Goal: Task Accomplishment & Management: Complete application form

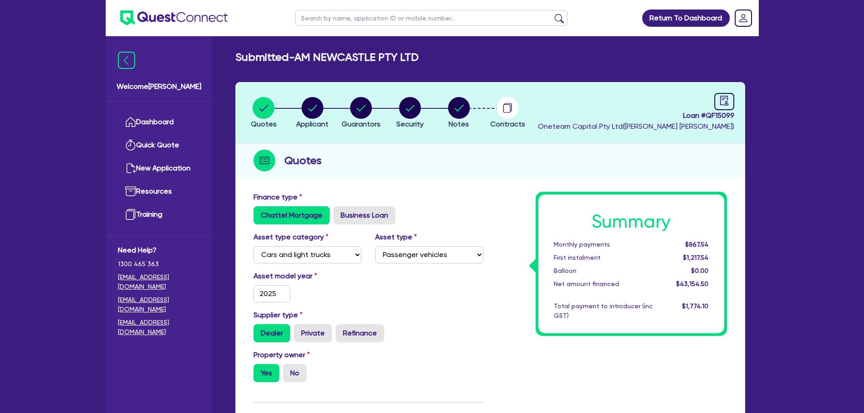
select select "CARS_AND_LIGHT_TRUCKS"
select select "PASSENGER_VEHICLES"
drag, startPoint x: 324, startPoint y: 161, endPoint x: 287, endPoint y: 163, distance: 36.8
click at [287, 163] on div "Quotes" at bounding box center [490, 160] width 510 height 35
click at [359, 166] on div "Quotes" at bounding box center [490, 160] width 510 height 35
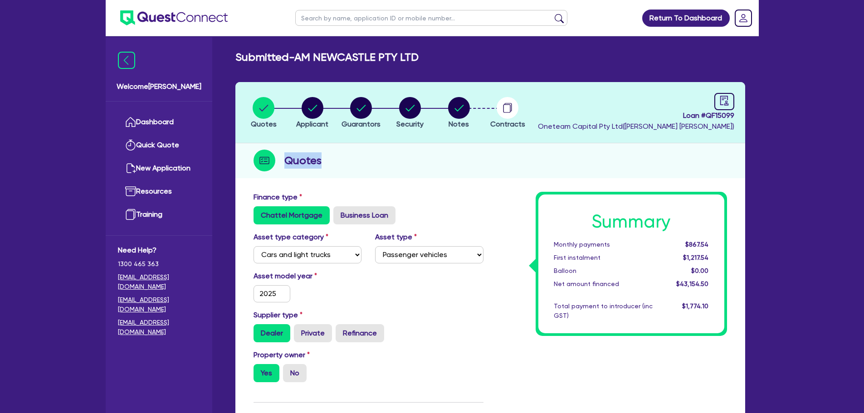
click at [362, 166] on div "Quotes" at bounding box center [490, 160] width 510 height 35
click at [339, 160] on div "Quotes" at bounding box center [490, 160] width 510 height 35
drag, startPoint x: 417, startPoint y: 58, endPoint x: 292, endPoint y: 58, distance: 124.7
click at [292, 58] on h2 "Submitted - AM NEWCASTLE PTY LTD" at bounding box center [326, 57] width 183 height 13
drag, startPoint x: 273, startPoint y: 72, endPoint x: 279, endPoint y: 71, distance: 6.8
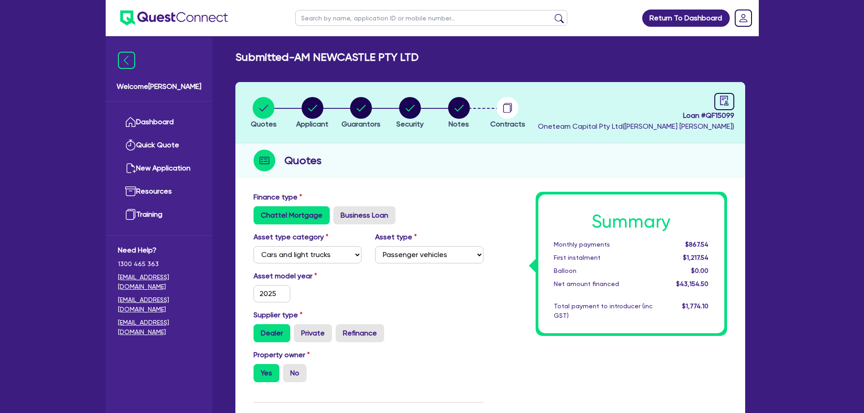
click at [278, 72] on div "Submitted - AM NEWCASTLE PTY LTD Quotes Applicant [GEOGRAPHIC_DATA] Security No…" at bounding box center [490, 415] width 537 height 728
drag, startPoint x: 418, startPoint y: 55, endPoint x: 236, endPoint y: 57, distance: 181.4
click at [236, 57] on h2 "Submitted - AM NEWCASTLE PTY LTD" at bounding box center [326, 57] width 183 height 13
click at [434, 62] on div "Submitted - AM NEWCASTLE PTY LTD" at bounding box center [490, 57] width 523 height 13
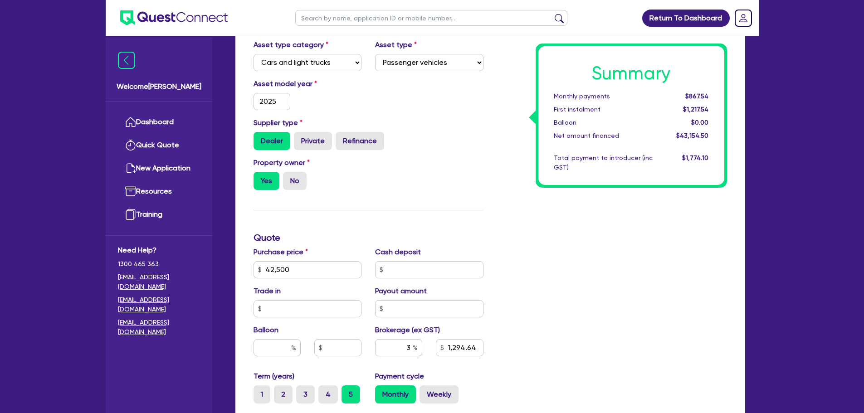
scroll to position [138, 0]
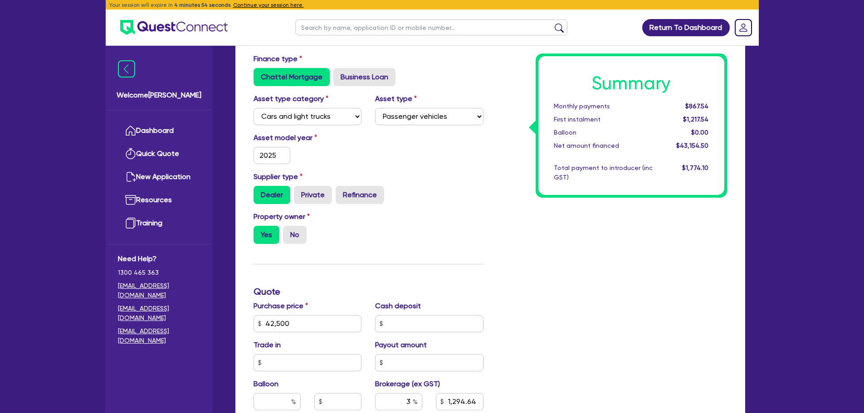
click at [314, 29] on input "text" at bounding box center [431, 27] width 272 height 16
click at [279, 24] on header "Return To Dashboard Edit Profile Logout" at bounding box center [432, 28] width 653 height 36
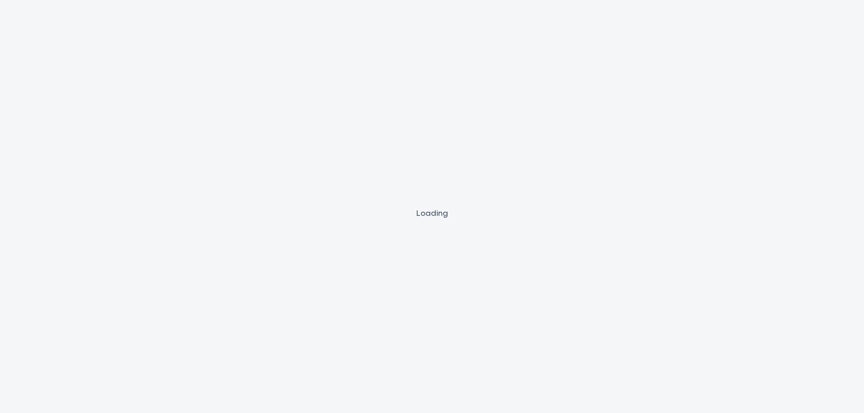
scroll to position [0, 0]
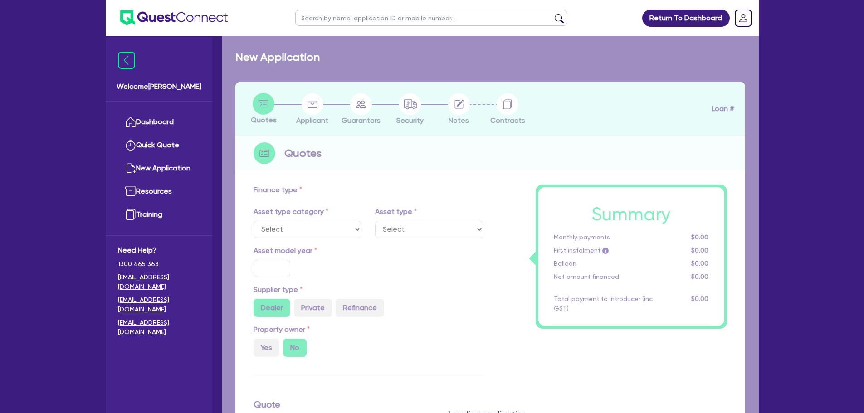
select select "CARS_AND_LIGHT_TRUCKS"
type input "2025"
radio input "true"
type input "42,500"
type input "3"
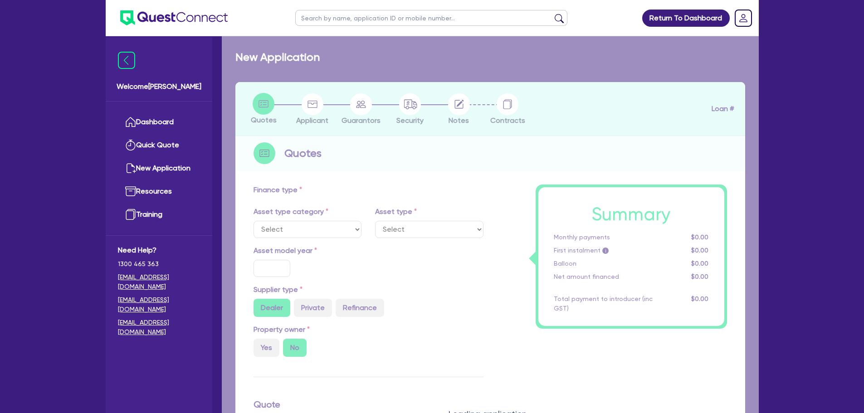
type input "1,290"
type input "6.5"
type input "454.55"
type input "318.18"
select select "PASSENGER_VEHICLES"
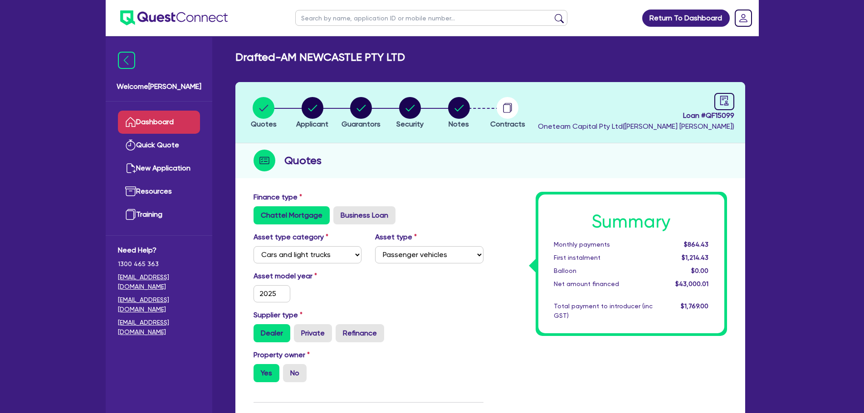
click at [172, 125] on link "Dashboard" at bounding box center [159, 122] width 82 height 23
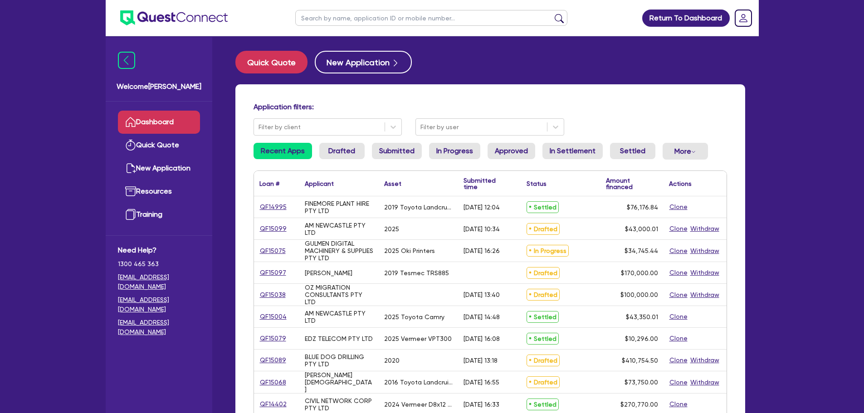
click at [387, 17] on input "text" at bounding box center [431, 18] width 272 height 16
type input "ph"
click at [552, 14] on button "submit" at bounding box center [559, 20] width 15 height 13
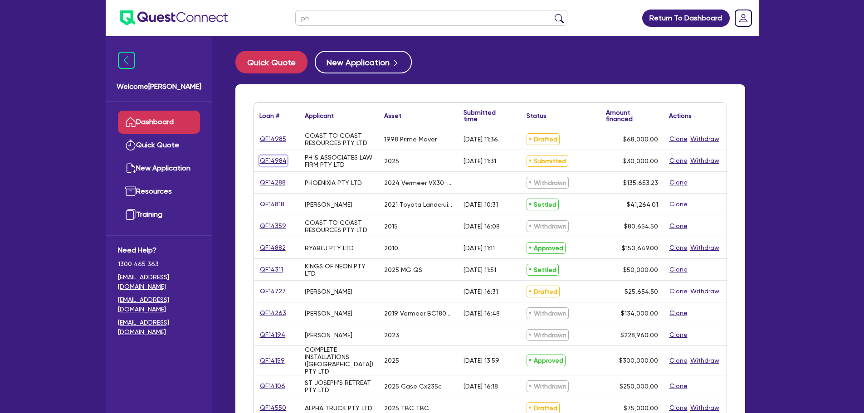
click at [267, 160] on link "QF14984" at bounding box center [273, 161] width 28 height 10
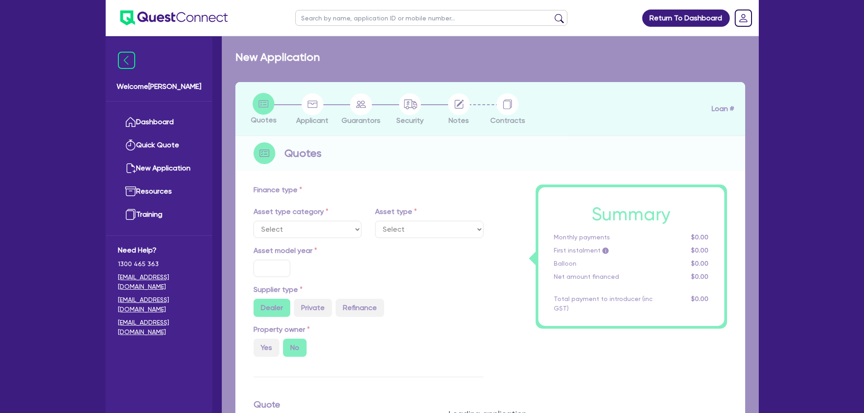
select select "CARS_AND_LIGHT_TRUCKS"
type input "2025"
type input "30,000"
type input "4"
type input "1,200"
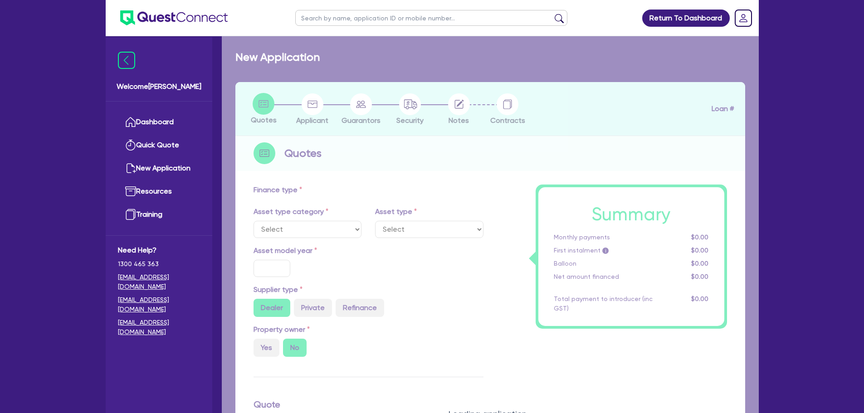
type input "8"
select select "PASSENGER_VEHICLES"
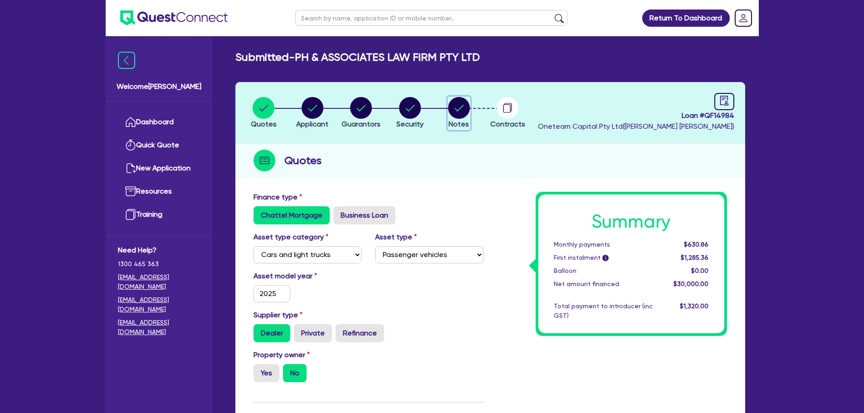
click at [454, 108] on circle "button" at bounding box center [459, 108] width 22 height 22
select select "Other"
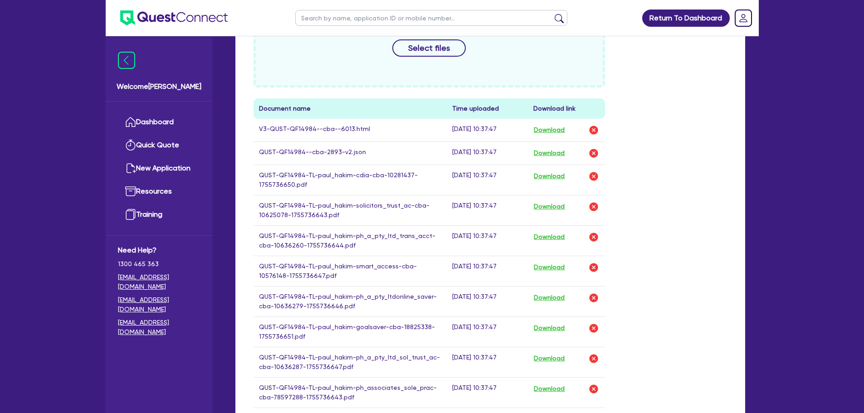
scroll to position [408, 0]
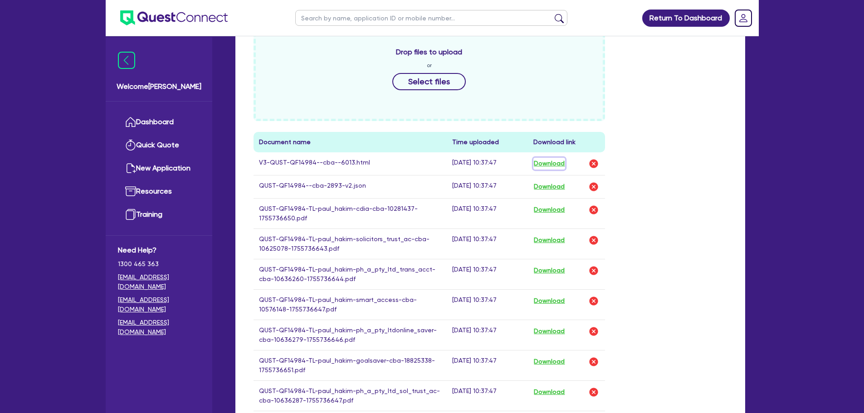
click at [547, 165] on button "Download" at bounding box center [549, 164] width 32 height 12
click at [165, 116] on link "Dashboard" at bounding box center [159, 122] width 82 height 23
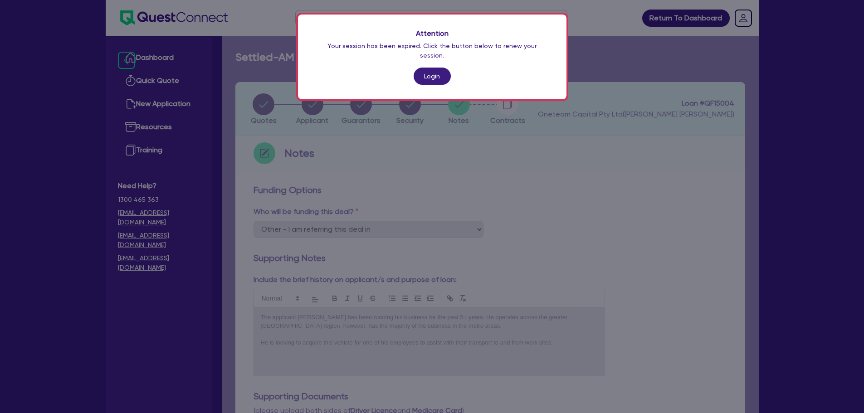
select select "Other"
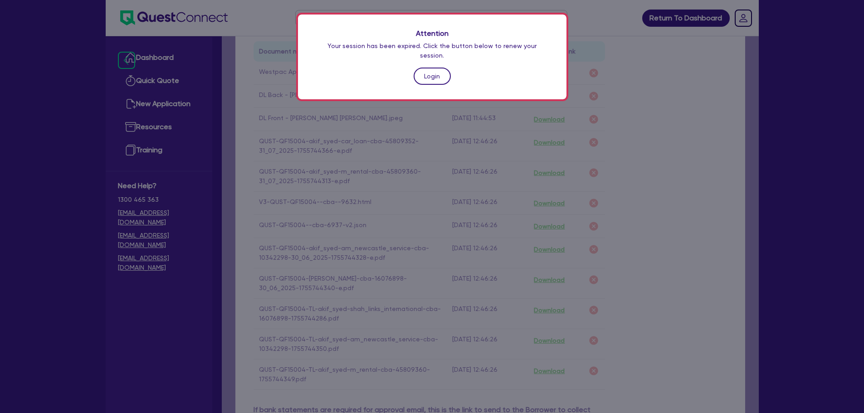
click at [429, 68] on link "Login" at bounding box center [432, 76] width 37 height 17
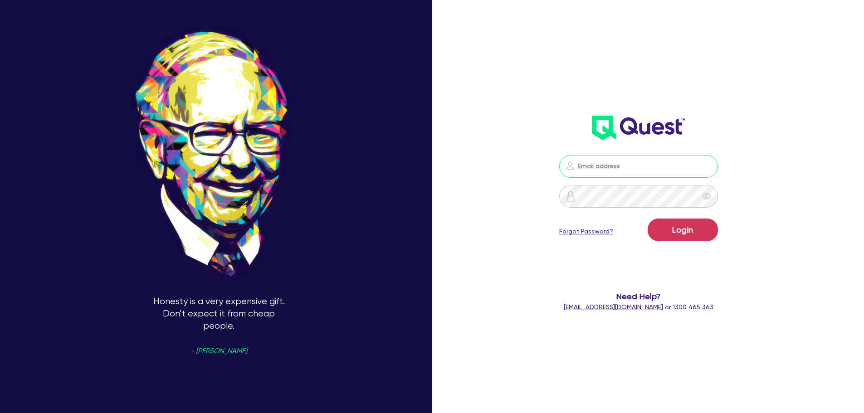
click at [631, 168] on input "email" at bounding box center [638, 166] width 159 height 23
type input "rob.matheson@quest.finance"
click at [686, 228] on button "Login" at bounding box center [683, 230] width 70 height 23
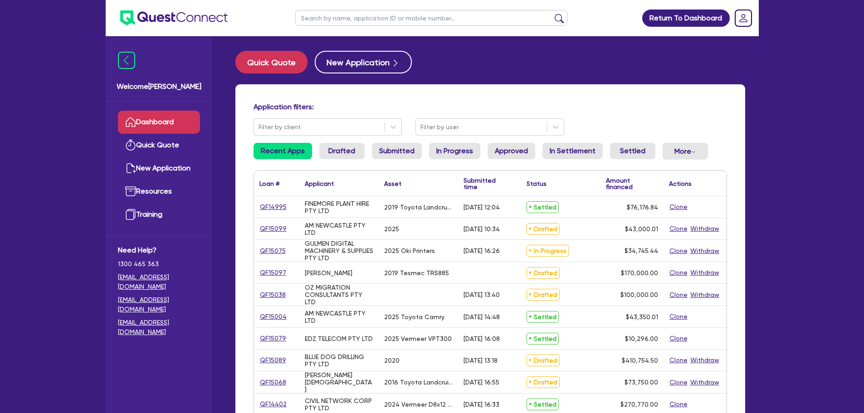
click at [351, 20] on input "text" at bounding box center [431, 18] width 272 height 16
type input "complete"
click at [552, 14] on button "submit" at bounding box center [559, 20] width 15 height 13
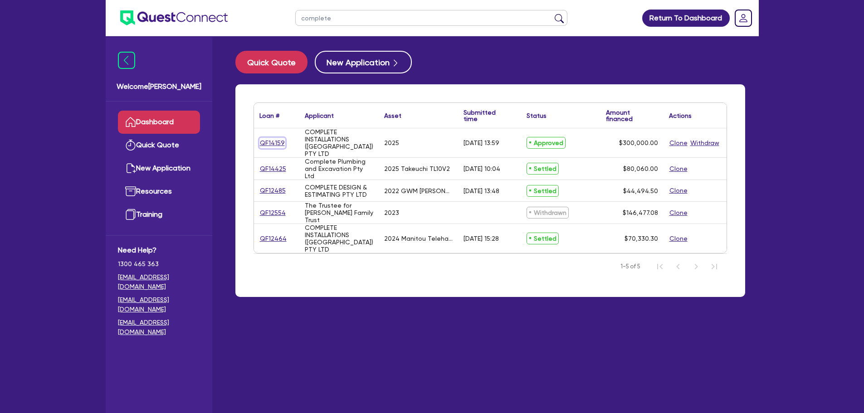
click at [276, 141] on link "QF14159" at bounding box center [272, 143] width 26 height 10
select select "CARS_AND_LIGHT_TRUCKS"
select select "PASSENGER_VEHICLES"
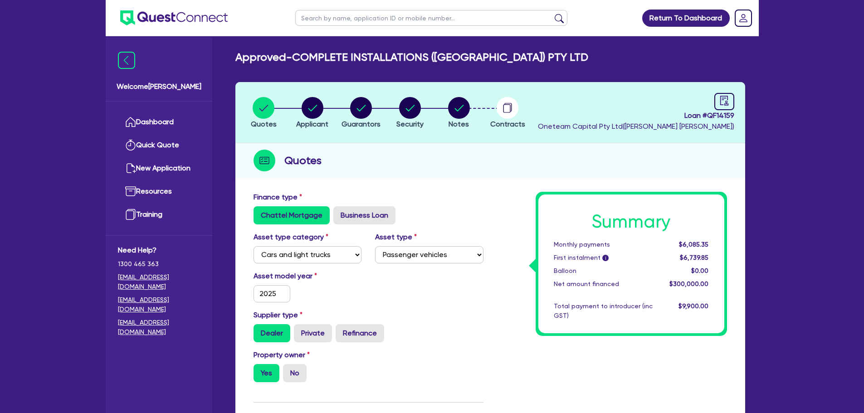
click at [320, 15] on input "text" at bounding box center [431, 18] width 272 height 16
type input "complete"
click button "submit" at bounding box center [559, 20] width 15 height 13
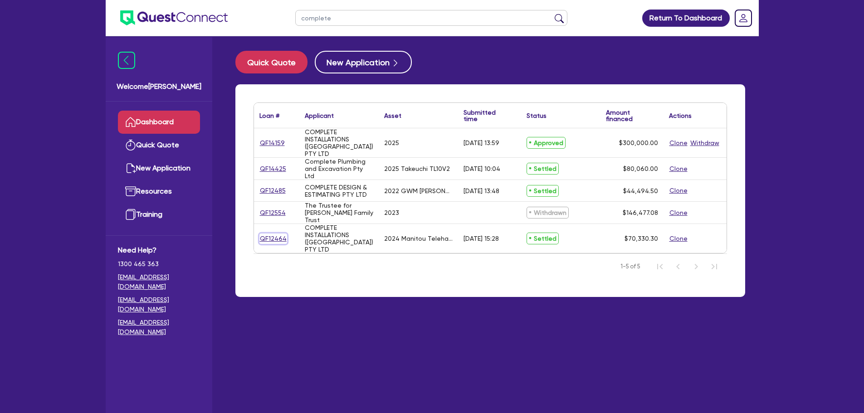
click at [275, 234] on link "QF12464" at bounding box center [273, 239] width 28 height 10
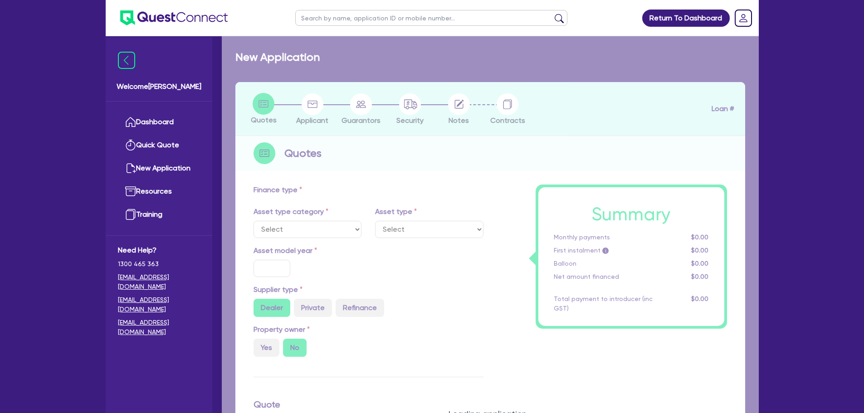
select select "PRIMARY_ASSETS"
type input "2024"
radio input "true"
type input "140,775.8"
type input "70,990"
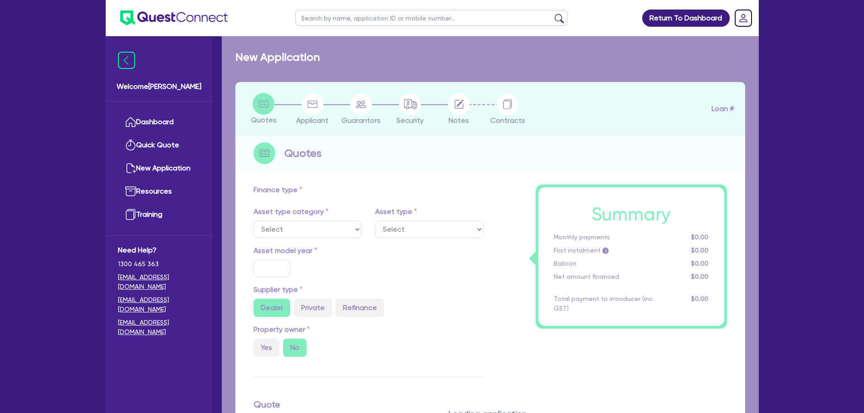
type input "4.96"
type input "3,489.29"
radio input "true"
type input "7.99"
type input "495"
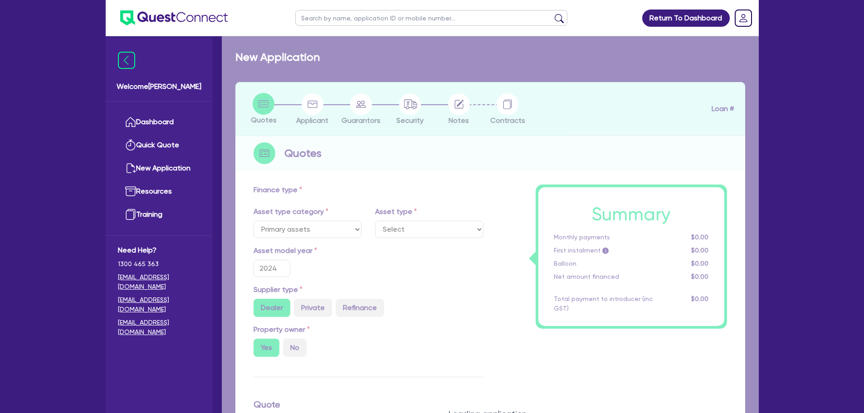
select select "YELLOW_GOODS_AND_EXCAVATORS"
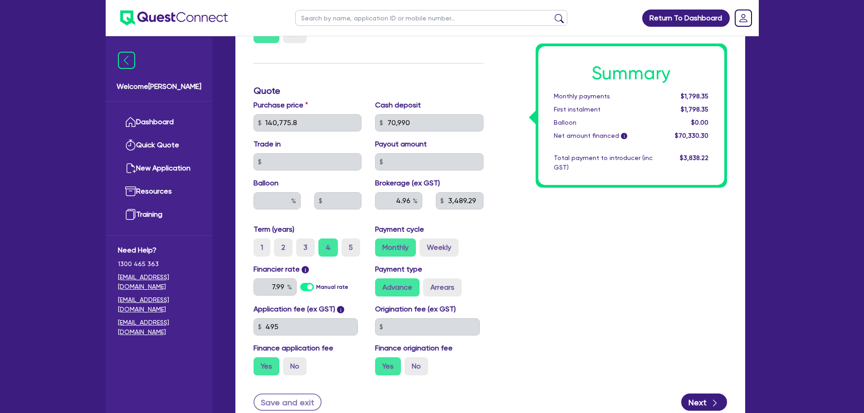
scroll to position [363, 0]
